Goal: Task Accomplishment & Management: Complete application form

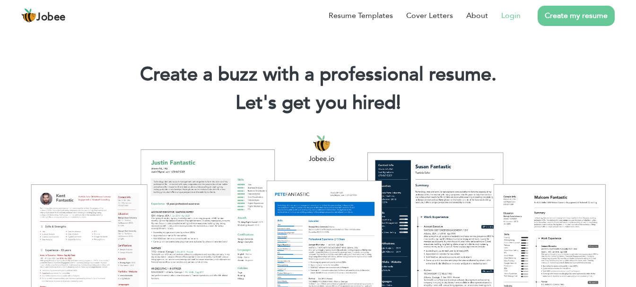
click at [516, 14] on link "Login" at bounding box center [511, 15] width 19 height 11
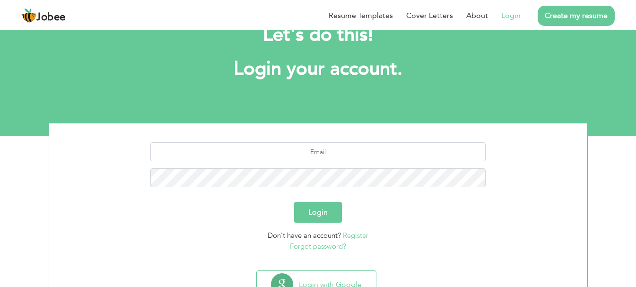
scroll to position [72, 0]
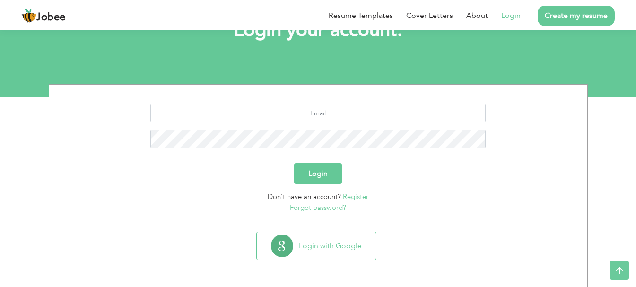
click at [326, 172] on button "Login" at bounding box center [318, 173] width 48 height 21
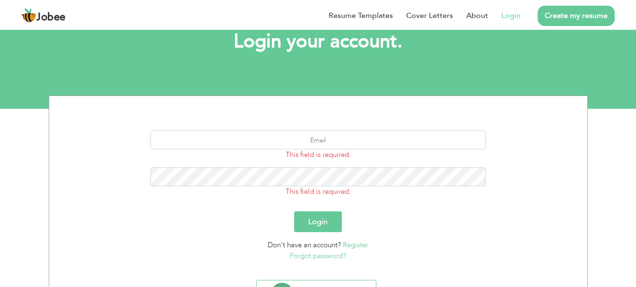
scroll to position [109, 0]
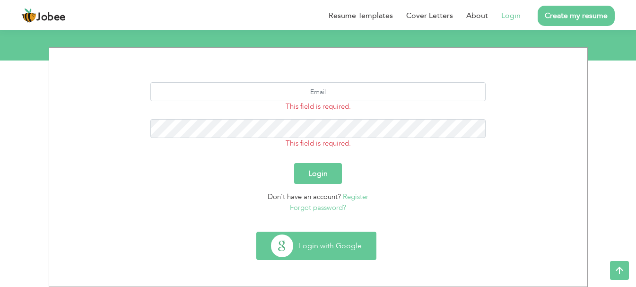
click at [312, 247] on button "Login with Google" at bounding box center [316, 245] width 119 height 27
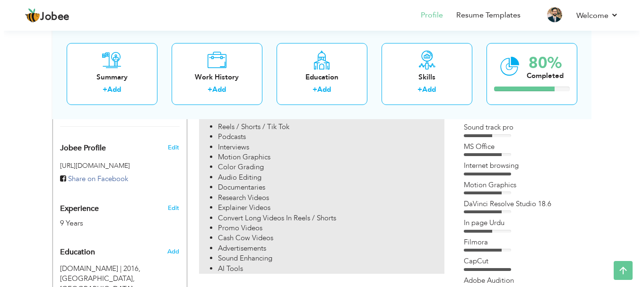
scroll to position [284, 0]
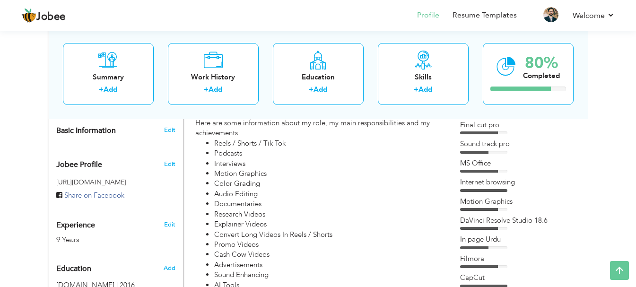
click at [169, 219] on div "Edit" at bounding box center [171, 222] width 22 height 23
type input "Shan e"
type input "Raza"
type input "03122906220"
select select "number:166"
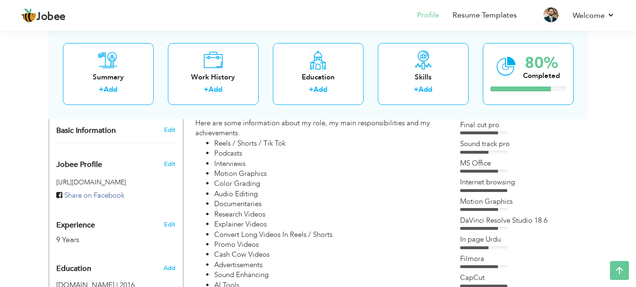
type input "[GEOGRAPHIC_DATA]"
select select "number:11"
type input "Social Media - Broadcast Media"
type input "Video Editor / Non-Linear Video Editor"
type input "https://www.linkedin.com/in/shan-e-raza-13a35a195/"
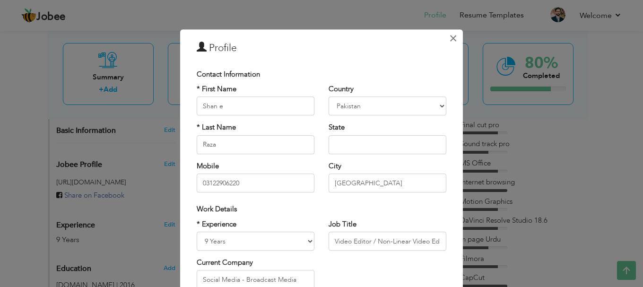
click at [449, 36] on span "×" at bounding box center [453, 38] width 8 height 17
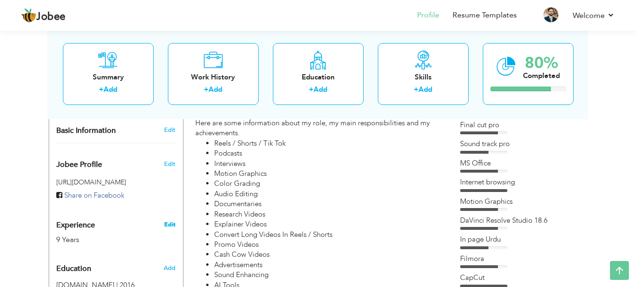
click at [167, 220] on link "Edit" at bounding box center [169, 224] width 11 height 9
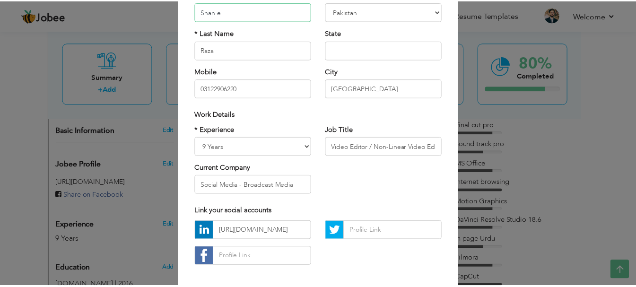
scroll to position [0, 0]
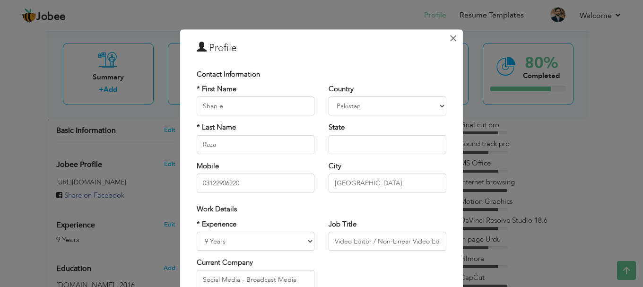
click at [449, 37] on span "×" at bounding box center [453, 38] width 8 height 17
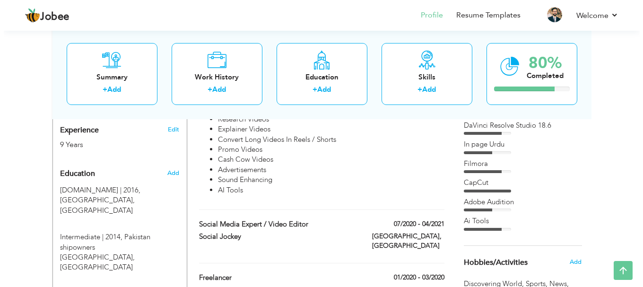
scroll to position [283, 0]
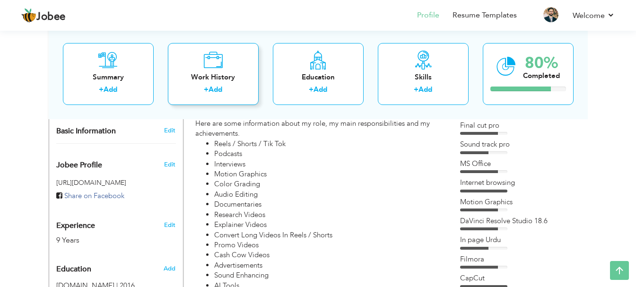
click at [221, 67] on icon at bounding box center [212, 59] width 19 height 19
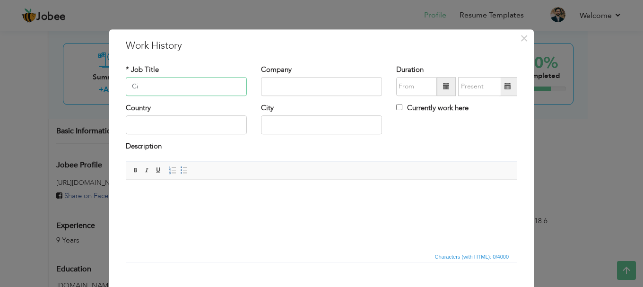
type input "C"
type input "Video Editor"
drag, startPoint x: 317, startPoint y: 82, endPoint x: 238, endPoint y: 81, distance: 78.1
click at [238, 81] on div "* Job Title Video Editor Company Carpediem Team Duration Currently work here" at bounding box center [322, 84] width 406 height 38
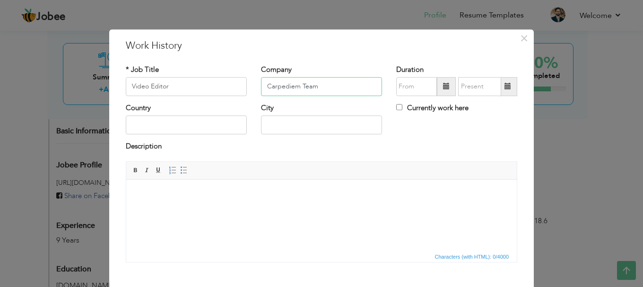
paste input "https://carpediem.team/"
type input "Carpediem Team"
click at [339, 88] on input "Carpediem Team" at bounding box center [321, 86] width 121 height 19
click at [444, 83] on span at bounding box center [446, 86] width 7 height 7
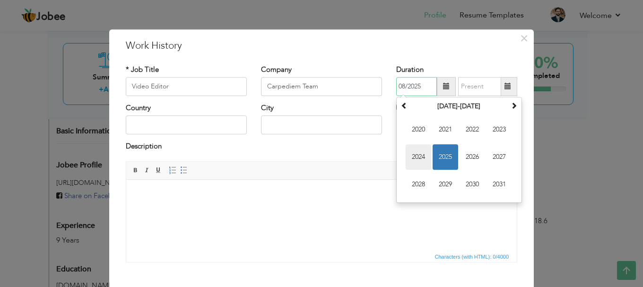
click at [408, 155] on span "2024" at bounding box center [419, 157] width 26 height 26
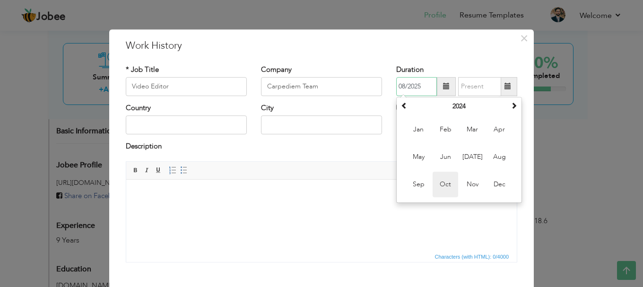
click at [436, 185] on span "Oct" at bounding box center [446, 185] width 26 height 26
type input "10/2024"
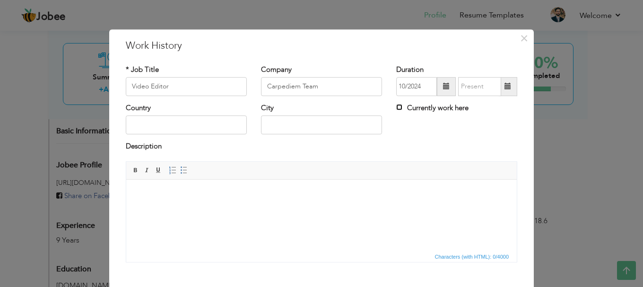
click at [396, 107] on input "Currently work here" at bounding box center [399, 107] width 6 height 6
checkbox input "true"
click at [181, 130] on input "text" at bounding box center [186, 125] width 121 height 19
type input "[GEOGRAPHIC_DATA]"
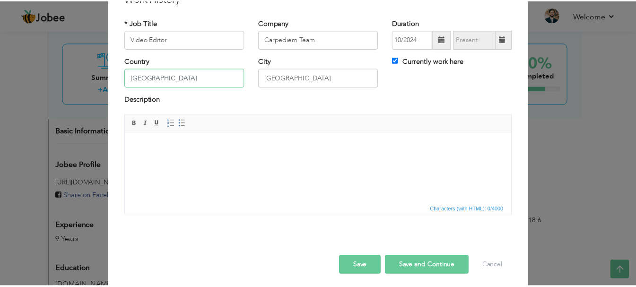
scroll to position [52, 0]
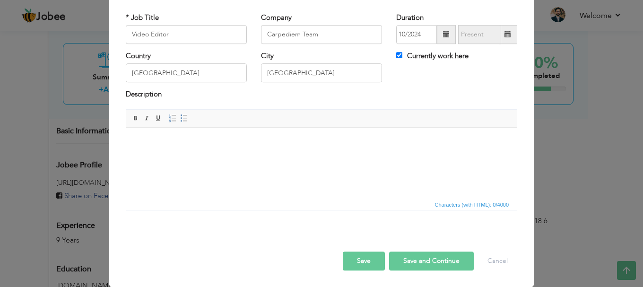
click at [361, 262] on button "Save" at bounding box center [364, 261] width 42 height 19
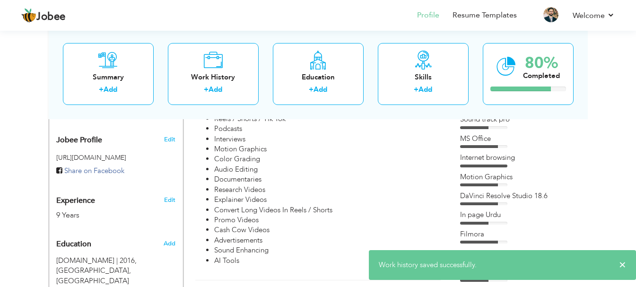
scroll to position [236, 0]
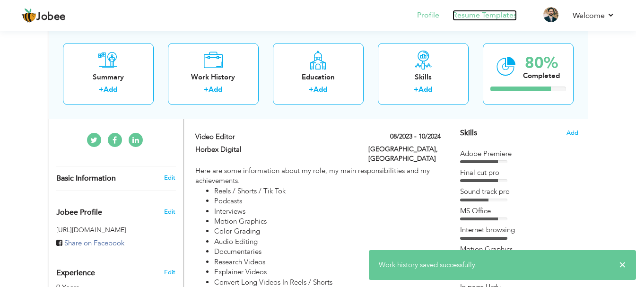
click at [464, 14] on link "Resume Templates" at bounding box center [485, 15] width 64 height 11
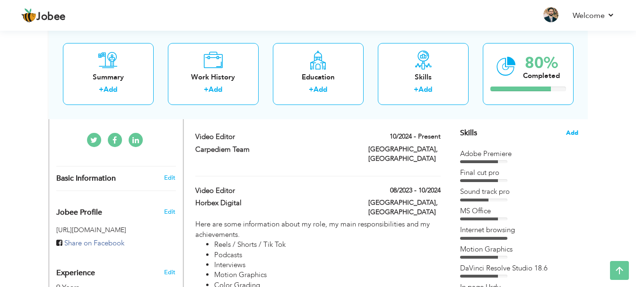
click at [572, 133] on span "Add" at bounding box center [572, 133] width 12 height 9
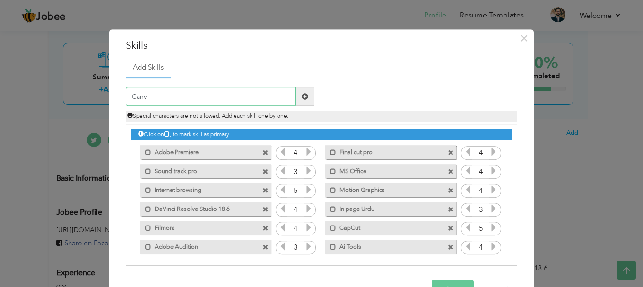
type input "Canva"
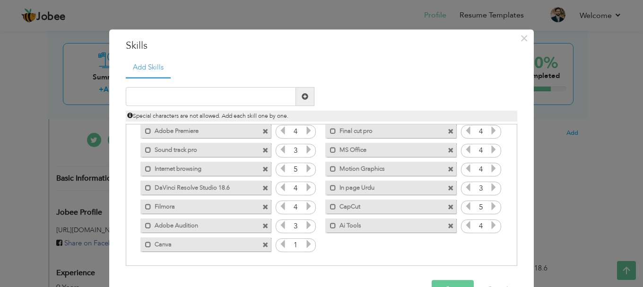
click at [308, 244] on icon at bounding box center [309, 244] width 9 height 9
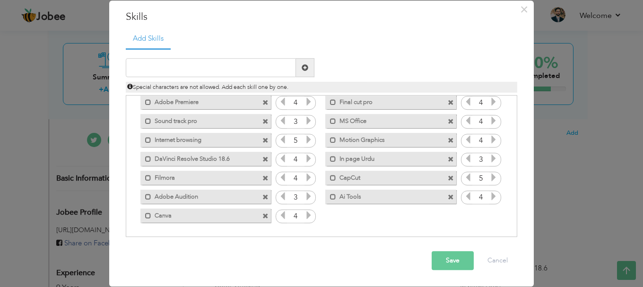
click at [450, 262] on button "Save" at bounding box center [453, 261] width 42 height 19
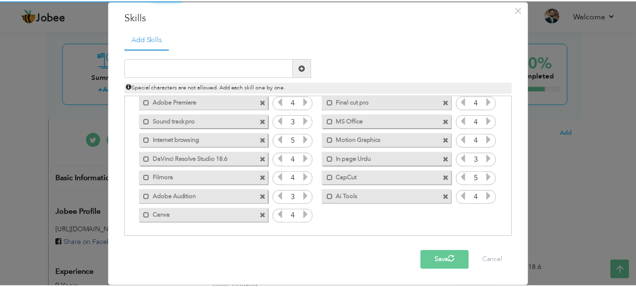
scroll to position [0, 0]
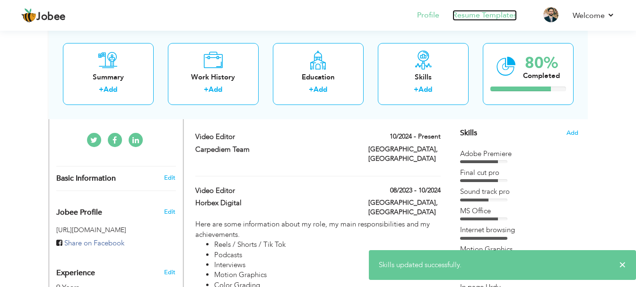
click at [500, 16] on link "Resume Templates" at bounding box center [485, 15] width 64 height 11
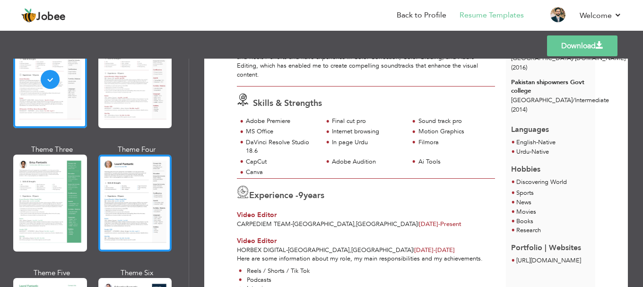
scroll to position [189, 0]
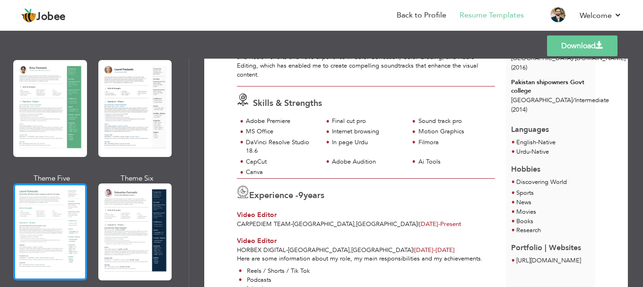
click at [65, 200] on div at bounding box center [50, 232] width 74 height 97
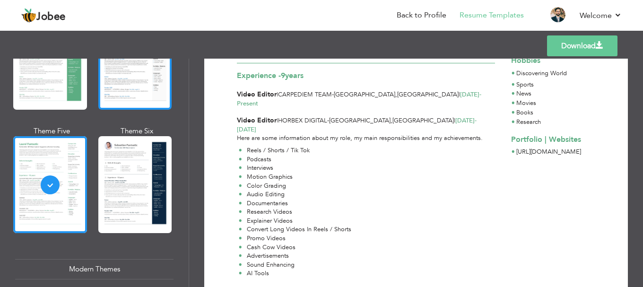
scroll to position [378, 0]
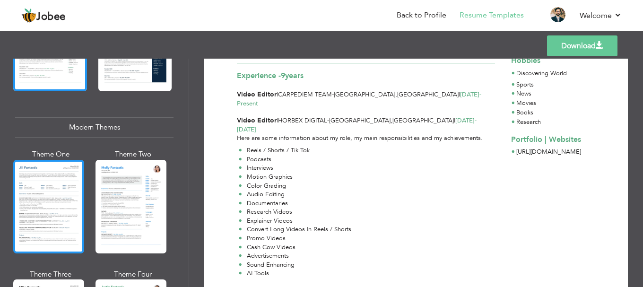
click at [65, 191] on div at bounding box center [48, 207] width 71 height 94
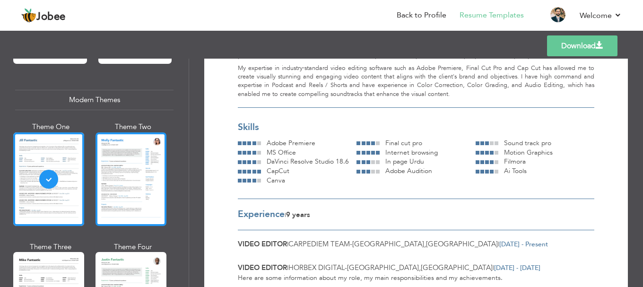
scroll to position [473, 0]
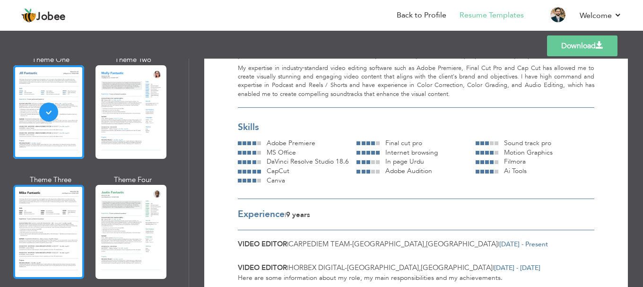
click at [39, 218] on div at bounding box center [48, 232] width 71 height 94
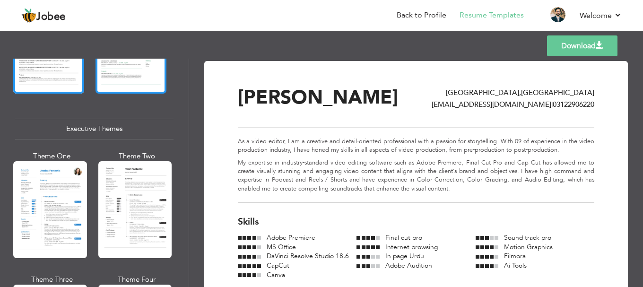
scroll to position [662, 0]
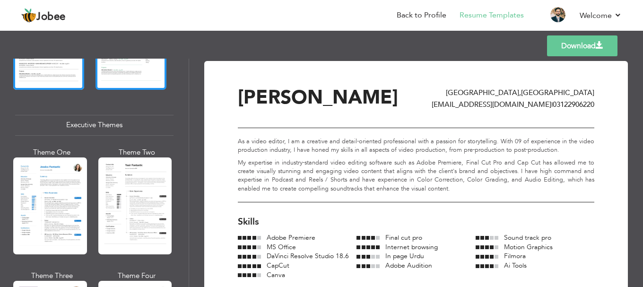
click at [139, 218] on div at bounding box center [135, 206] width 74 height 97
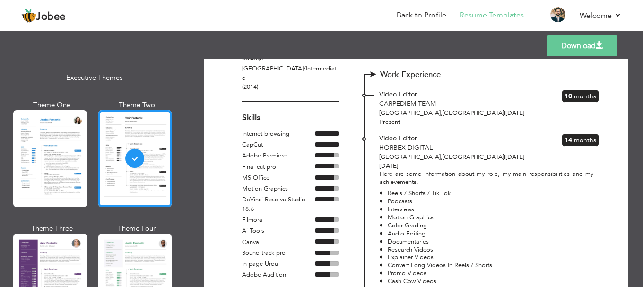
scroll to position [189, 0]
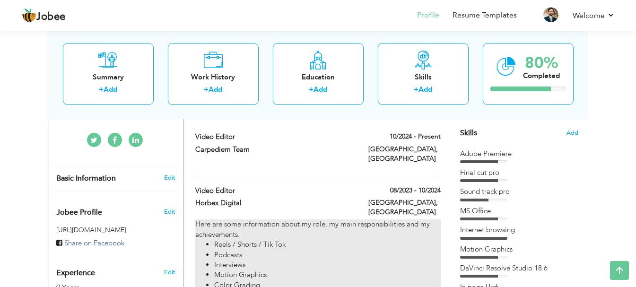
type input "Video Editor"
type input "Horbex Digital"
type input "08/2023"
type input "10/2024"
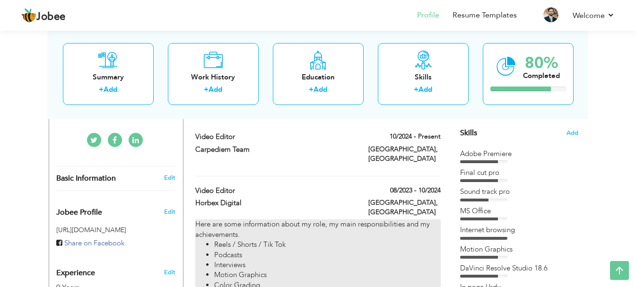
type input "[GEOGRAPHIC_DATA]"
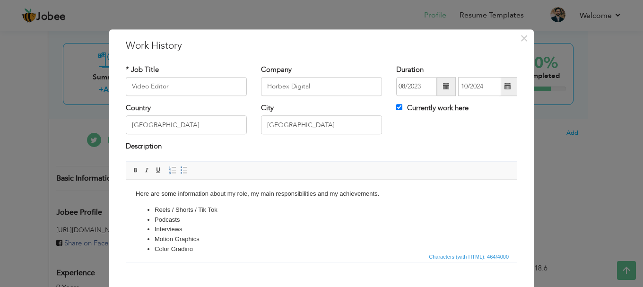
click at [251, 229] on li "Interviews" at bounding box center [322, 229] width 334 height 10
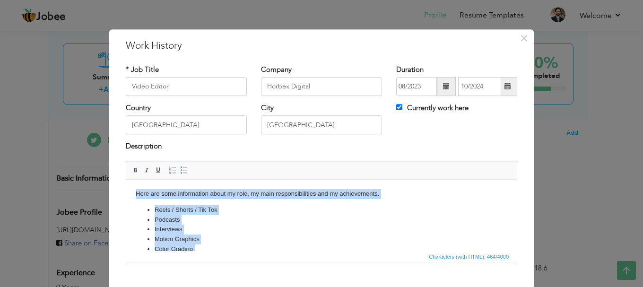
copy body "Here are some information about my role, my main responsibilities and my achiev…"
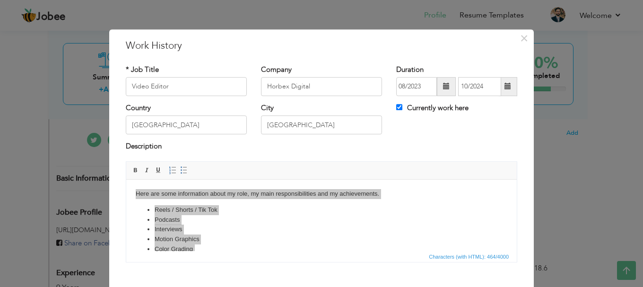
click at [567, 144] on div "× Work History * Job Title Video Editor Company Horbex Digital Duration" at bounding box center [321, 143] width 643 height 287
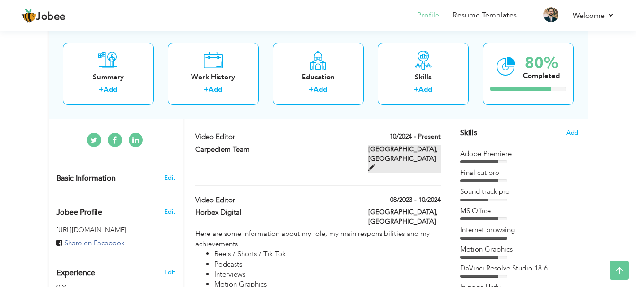
click at [375, 164] on span at bounding box center [372, 167] width 7 height 7
type input "Carpediem Team"
type input "10/2024"
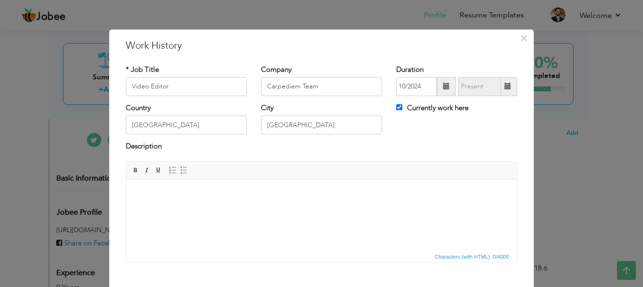
click at [232, 208] on html at bounding box center [321, 193] width 391 height 29
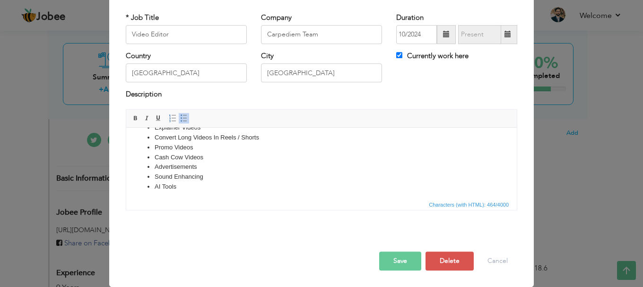
scroll to position [112, 0]
click at [387, 260] on button "Save" at bounding box center [400, 261] width 42 height 19
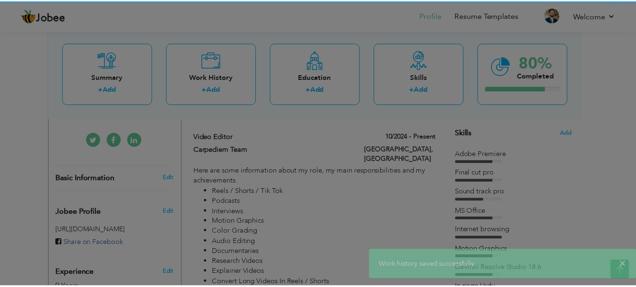
scroll to position [0, 0]
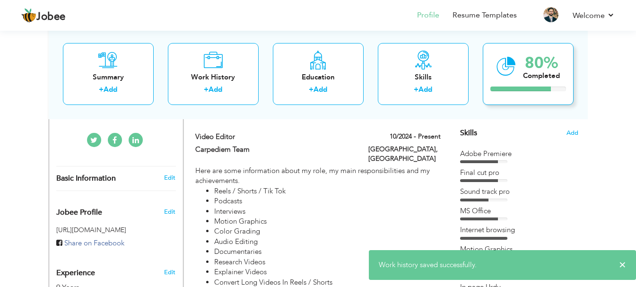
click at [518, 63] on div "80% Completed" at bounding box center [528, 74] width 91 height 62
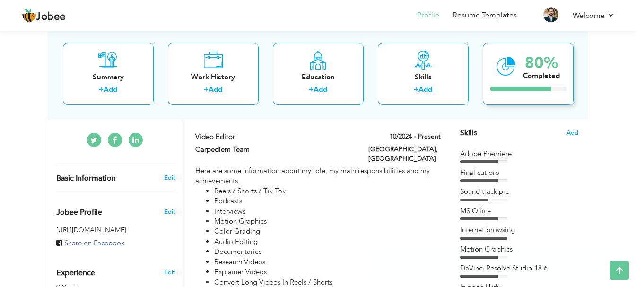
click at [513, 76] on icon at bounding box center [506, 66] width 19 height 32
click at [479, 21] on li "Resume Templates" at bounding box center [479, 16] width 78 height 26
click at [479, 18] on link "Resume Templates" at bounding box center [485, 15] width 64 height 11
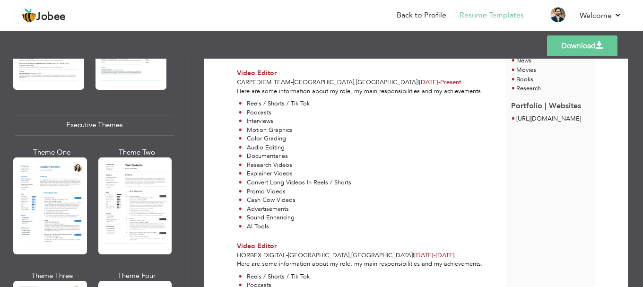
scroll to position [757, 0]
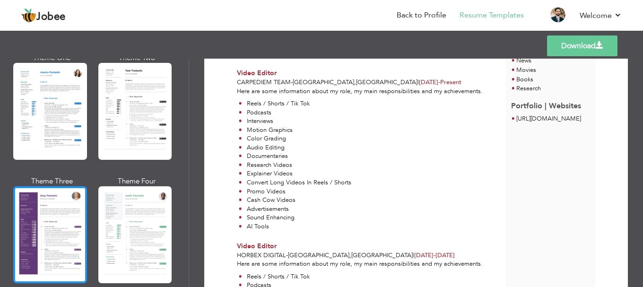
click at [60, 199] on div at bounding box center [50, 234] width 74 height 97
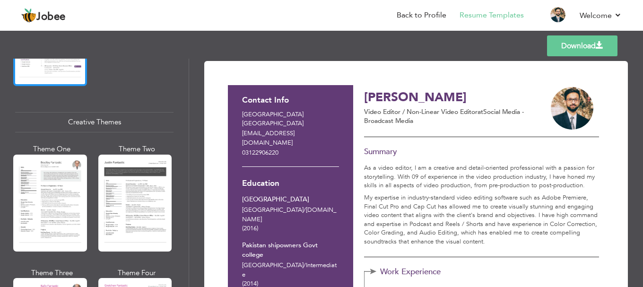
scroll to position [1135, 0]
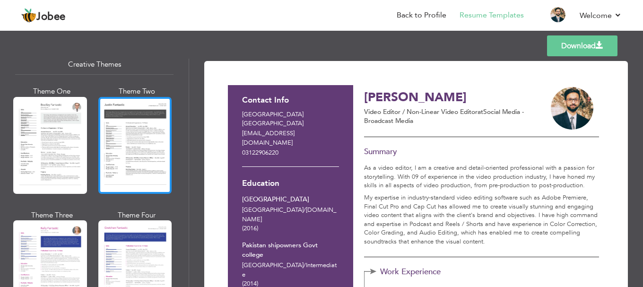
click at [124, 141] on div at bounding box center [135, 145] width 74 height 97
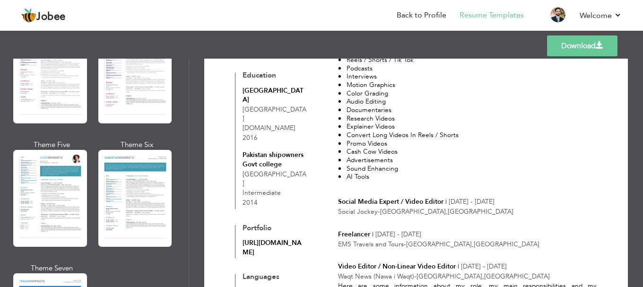
scroll to position [1372, 0]
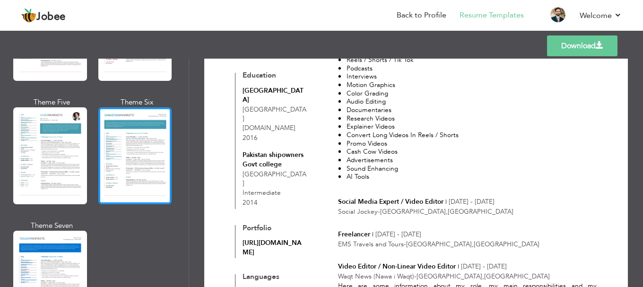
click at [129, 138] on div at bounding box center [135, 155] width 74 height 97
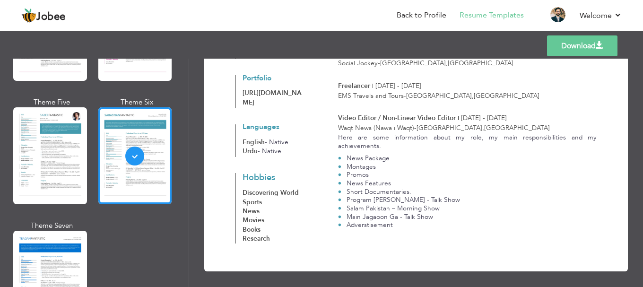
scroll to position [576, 0]
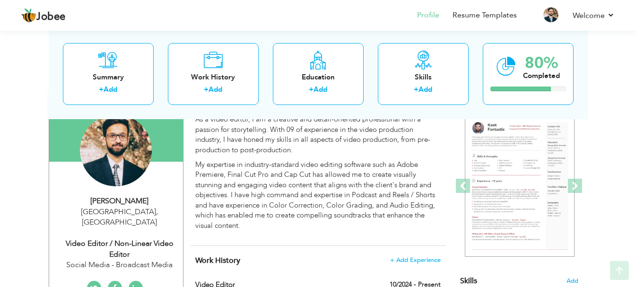
scroll to position [142, 0]
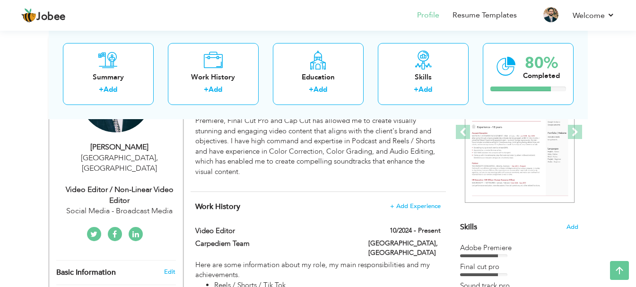
click at [136, 231] on icon at bounding box center [135, 235] width 7 height 8
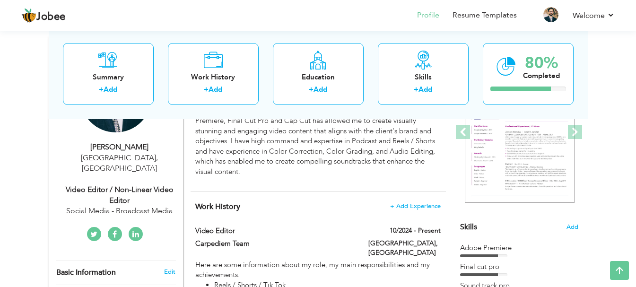
click at [136, 231] on icon at bounding box center [135, 235] width 7 height 8
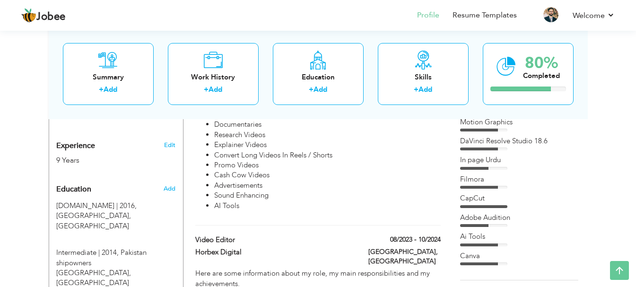
scroll to position [426, 0]
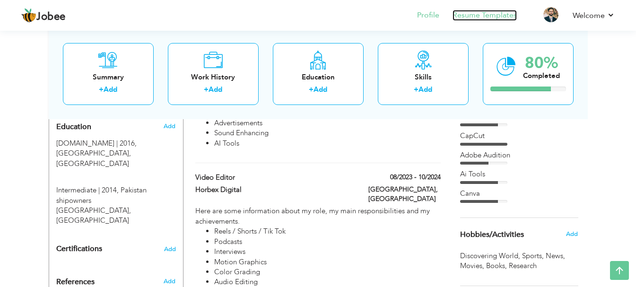
click at [483, 18] on link "Resume Templates" at bounding box center [485, 15] width 64 height 11
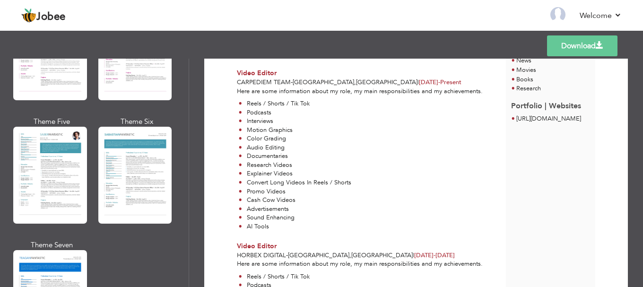
scroll to position [1369, 0]
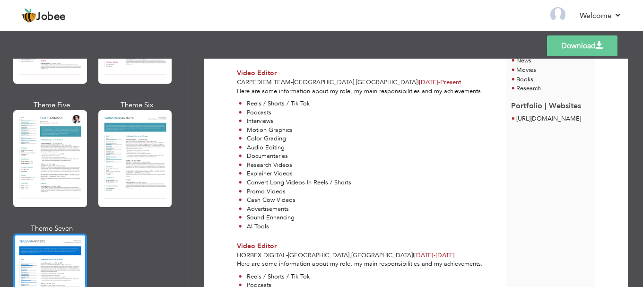
click at [73, 248] on div at bounding box center [50, 282] width 74 height 97
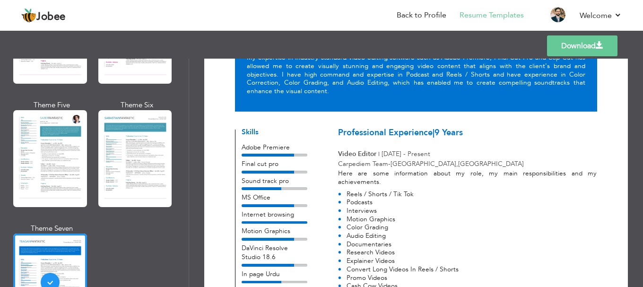
scroll to position [95, 0]
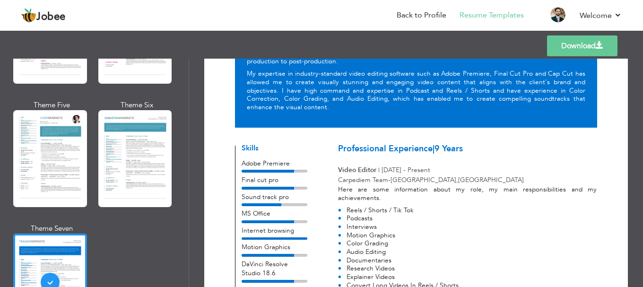
click at [569, 53] on link "Download" at bounding box center [582, 45] width 70 height 21
